Goal: Task Accomplishment & Management: Use online tool/utility

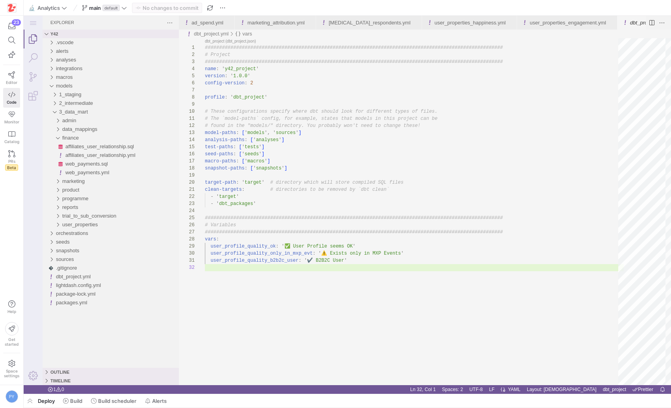
scroll to position [7, 0]
click at [101, 5] on span "main" at bounding box center [95, 8] width 12 height 6
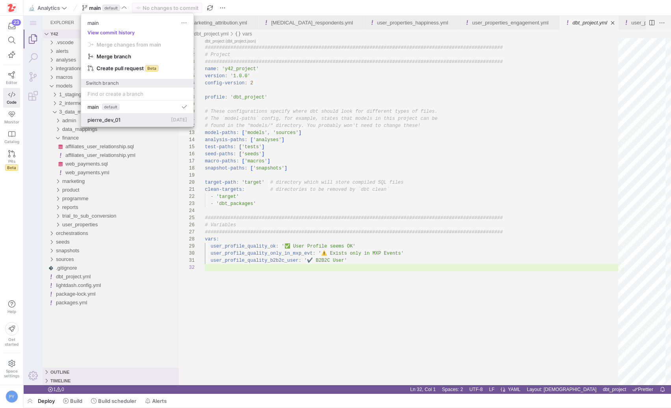
click at [108, 119] on span "pierre_dev_01" at bounding box center [103, 120] width 33 height 6
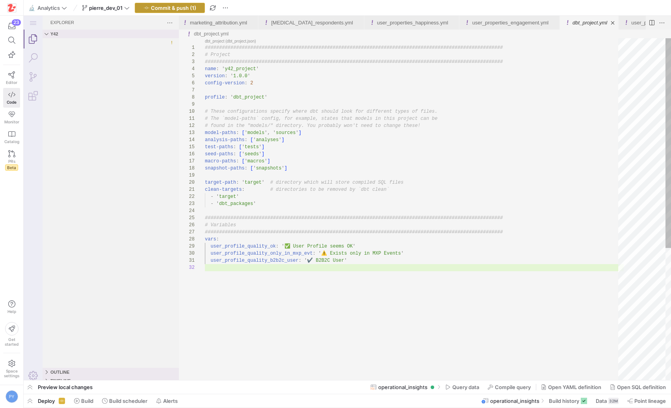
click at [172, 9] on span "Commit & push (1)" at bounding box center [173, 8] width 45 height 6
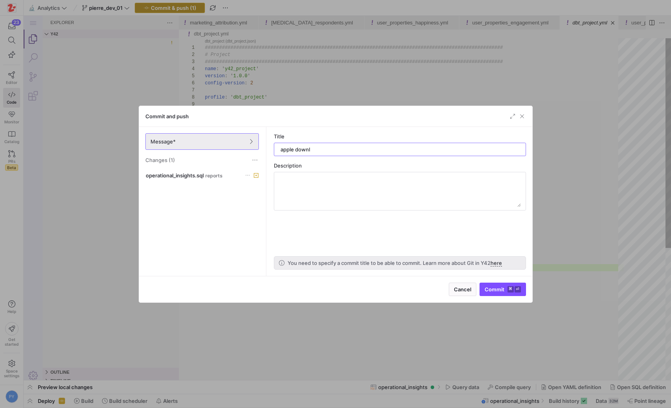
type input "apple downld"
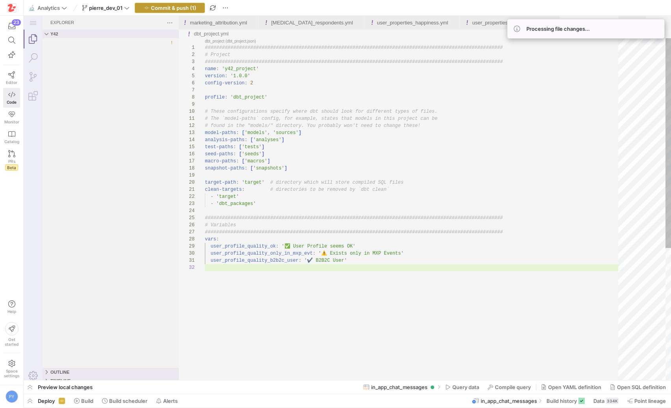
click at [177, 12] on span "button" at bounding box center [169, 7] width 69 height 9
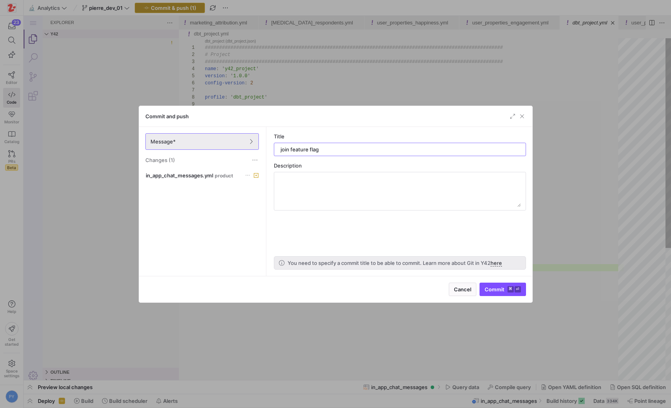
type input "join feature flags"
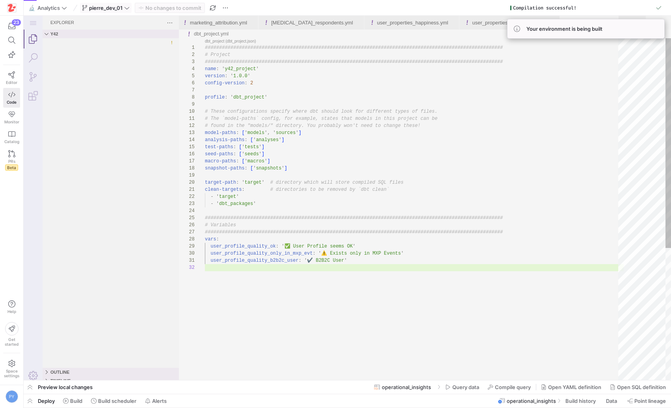
click at [117, 11] on span at bounding box center [105, 7] width 51 height 9
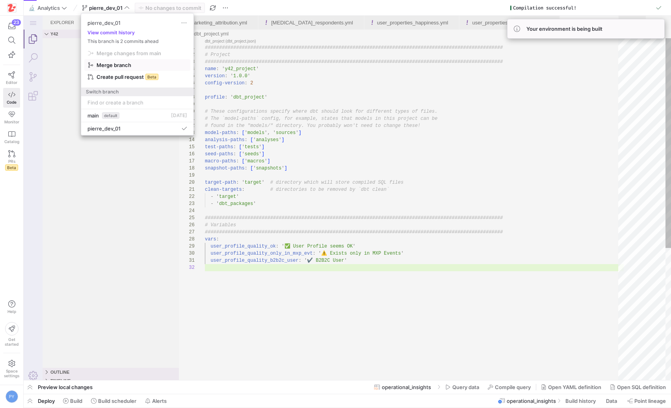
click at [129, 56] on span "Merge branch" at bounding box center [129, 53] width 65 height 6
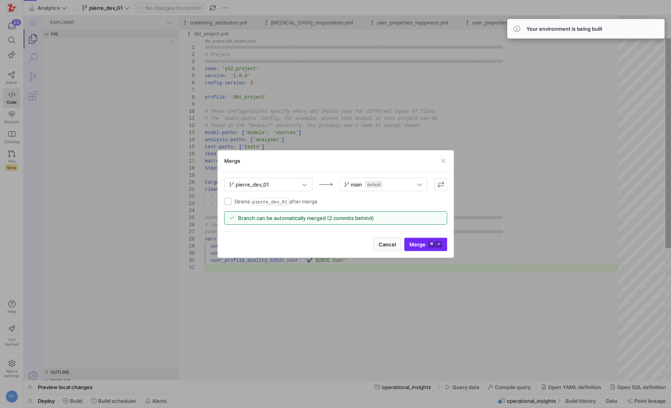
click at [415, 247] on button "Merge ⌘ ⏎" at bounding box center [425, 244] width 43 height 13
